Goal: Task Accomplishment & Management: Use online tool/utility

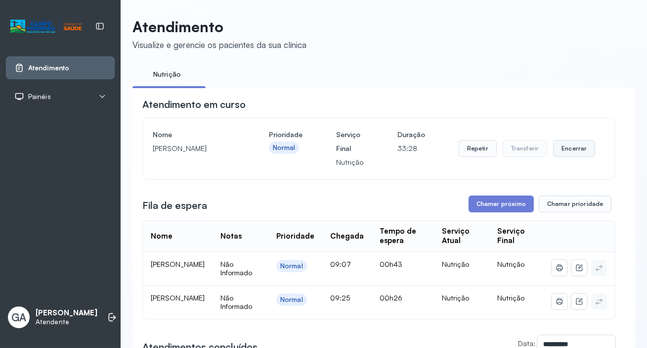
click at [574, 152] on button "Encerrar" at bounding box center [574, 148] width 42 height 17
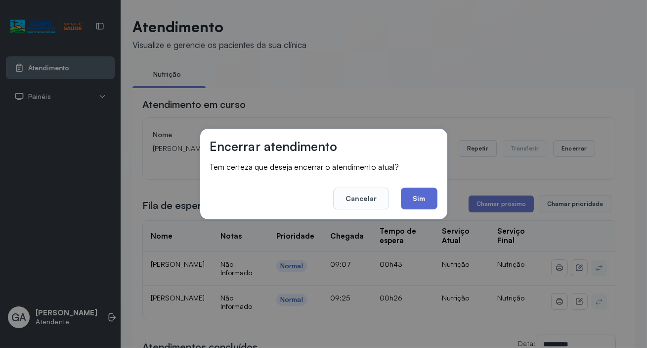
click at [425, 204] on button "Sim" at bounding box center [419, 198] width 36 height 22
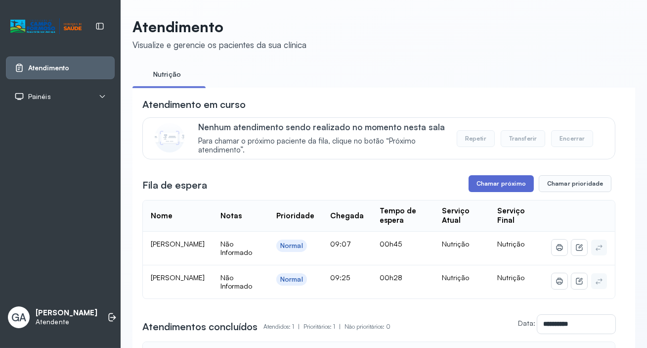
click at [504, 184] on button "Chamar próximo" at bounding box center [501, 183] width 65 height 17
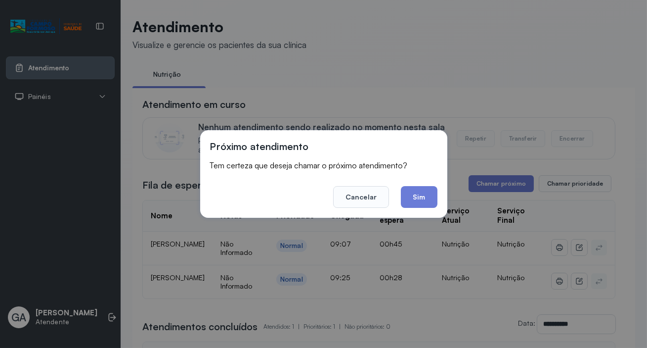
click at [429, 201] on button "Sim" at bounding box center [419, 197] width 36 height 22
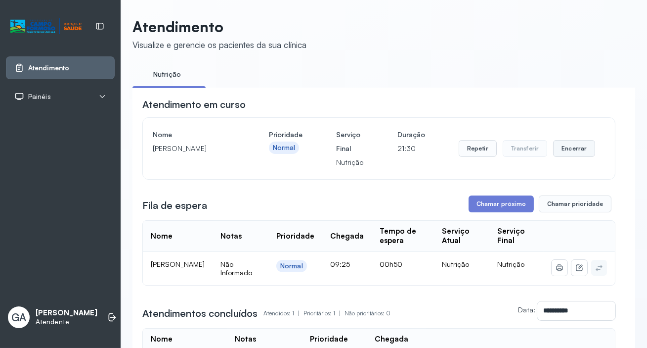
click at [566, 153] on button "Encerrar" at bounding box center [574, 148] width 42 height 17
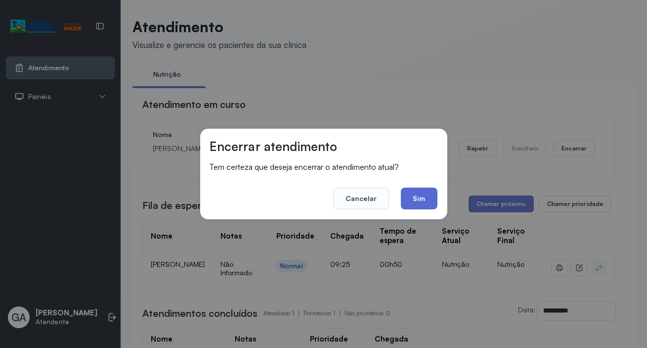
click at [421, 203] on button "Sim" at bounding box center [419, 198] width 36 height 22
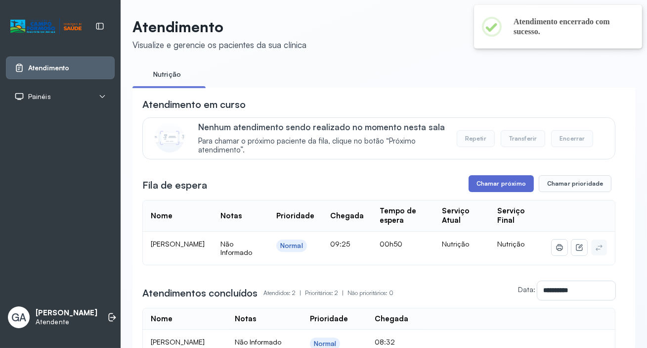
click at [499, 183] on button "Chamar próximo" at bounding box center [501, 183] width 65 height 17
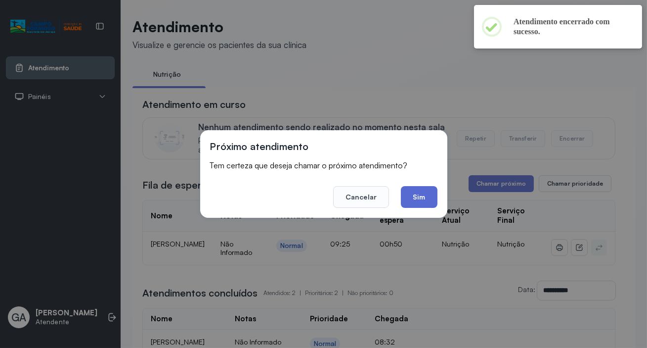
click at [415, 202] on button "Sim" at bounding box center [419, 197] width 36 height 22
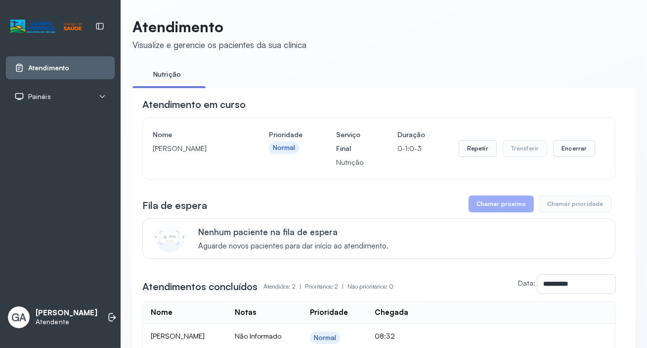
scroll to position [90, 0]
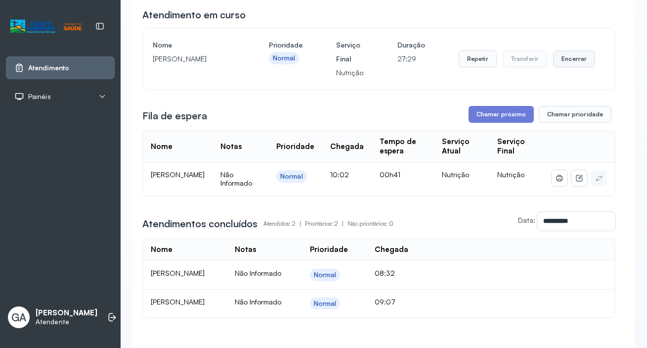
click at [562, 66] on button "Encerrar" at bounding box center [574, 58] width 42 height 17
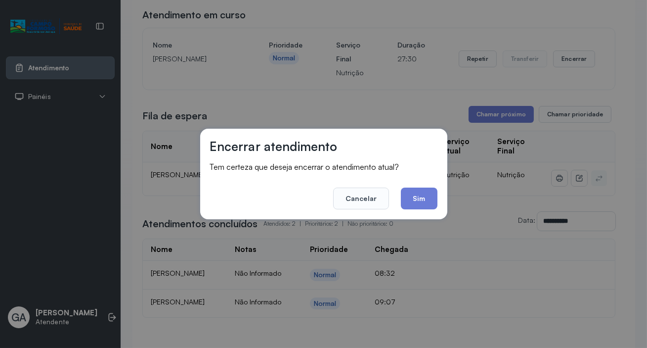
click at [420, 210] on div "Encerrar atendimento Tem certeza que deseja encerrar o atendimento atual? Cance…" at bounding box center [323, 174] width 247 height 91
click at [420, 201] on button "Sim" at bounding box center [419, 198] width 36 height 22
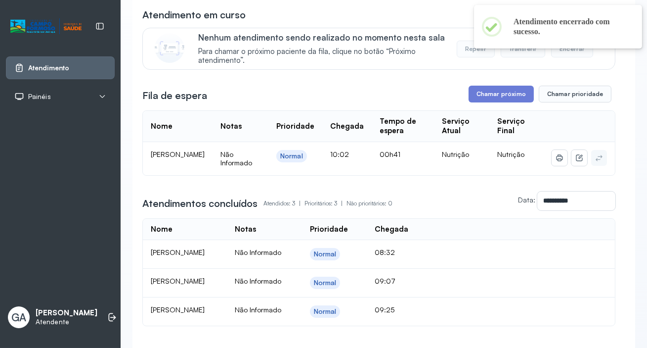
click at [511, 84] on div "**********" at bounding box center [378, 167] width 473 height 318
click at [512, 92] on button "Chamar próximo" at bounding box center [501, 94] width 65 height 17
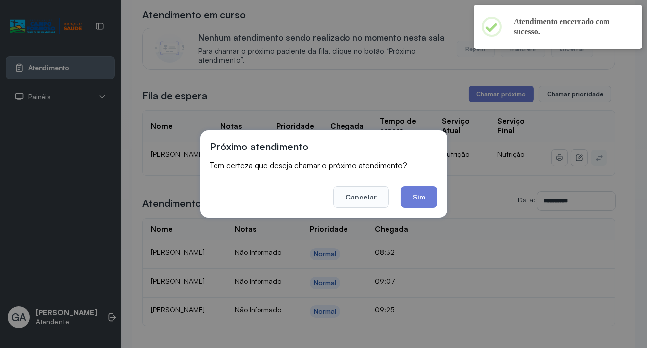
click at [423, 195] on button "Sim" at bounding box center [419, 197] width 36 height 22
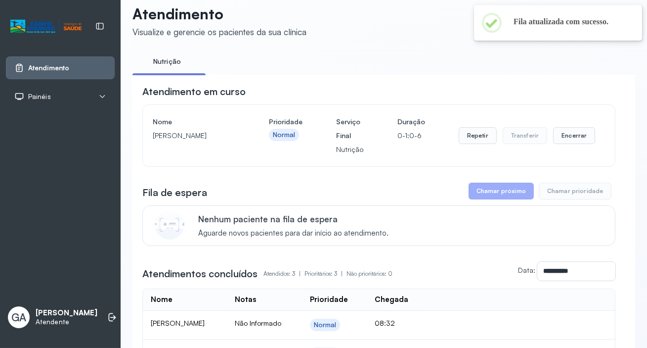
scroll to position [0, 0]
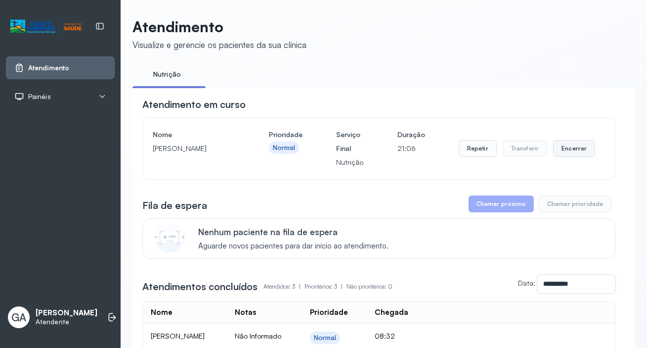
click at [572, 154] on button "Encerrar" at bounding box center [574, 148] width 42 height 17
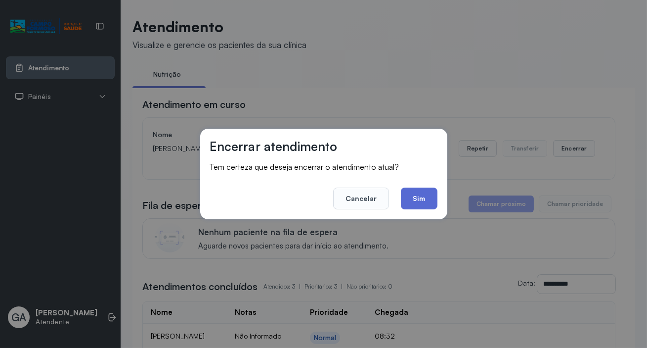
click at [419, 208] on button "Sim" at bounding box center [419, 198] width 36 height 22
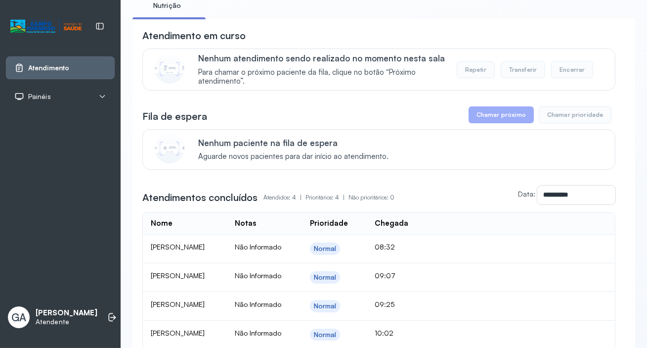
scroll to position [180, 0]
